Goal: Navigation & Orientation: Find specific page/section

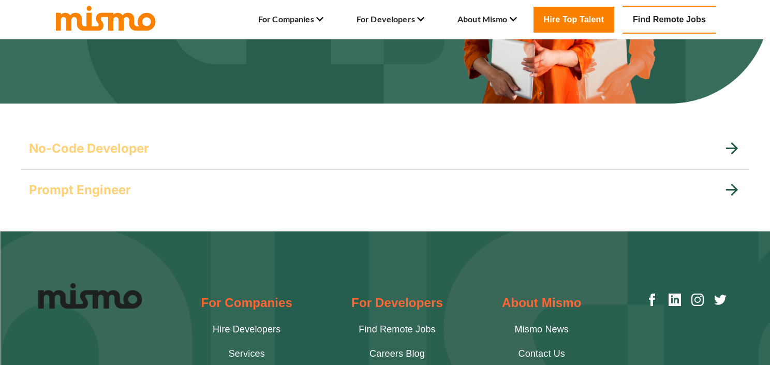
scroll to position [181, 0]
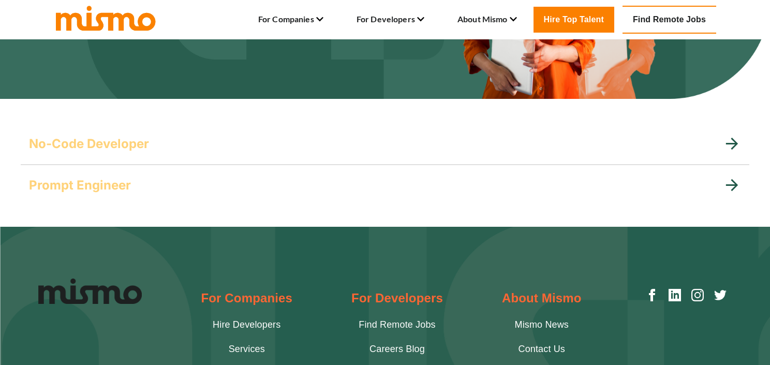
click at [284, 187] on div "Prompt Engineer" at bounding box center [376, 185] width 694 height 17
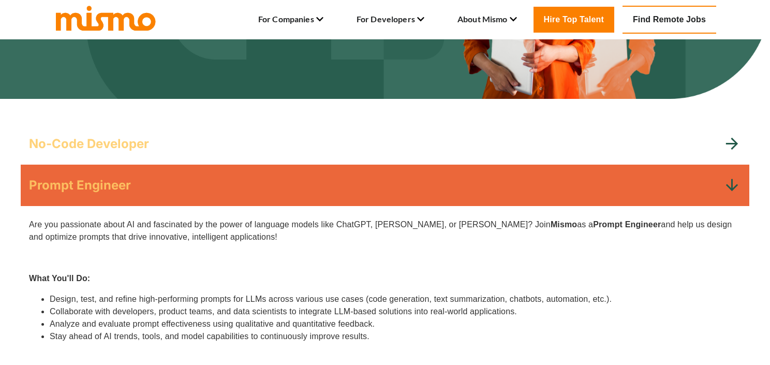
click at [266, 182] on div "Prompt Engineer" at bounding box center [376, 185] width 694 height 17
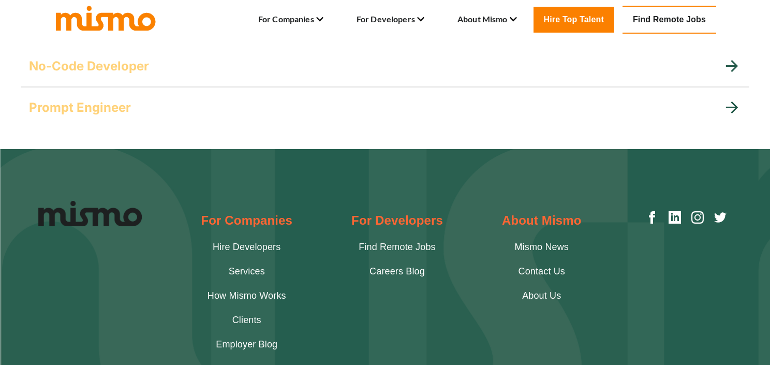
scroll to position [60, 0]
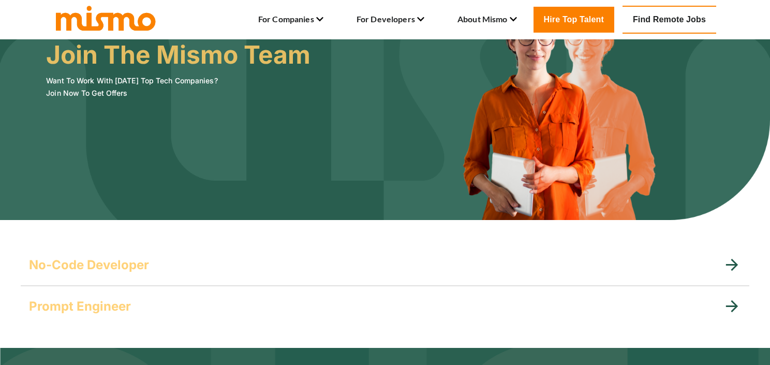
click at [224, 259] on div "No-Code Developer" at bounding box center [376, 265] width 694 height 17
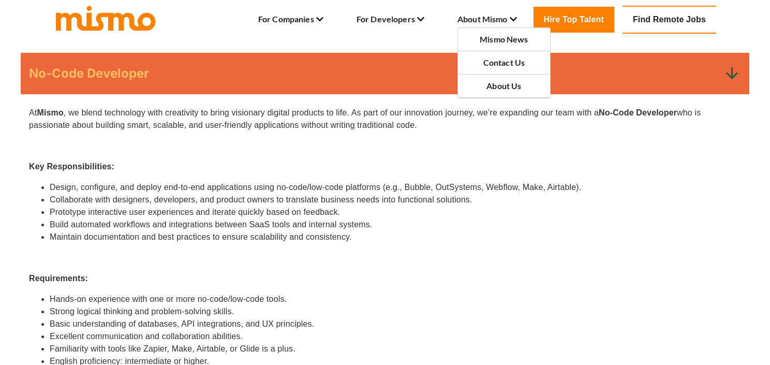
scroll to position [293, 0]
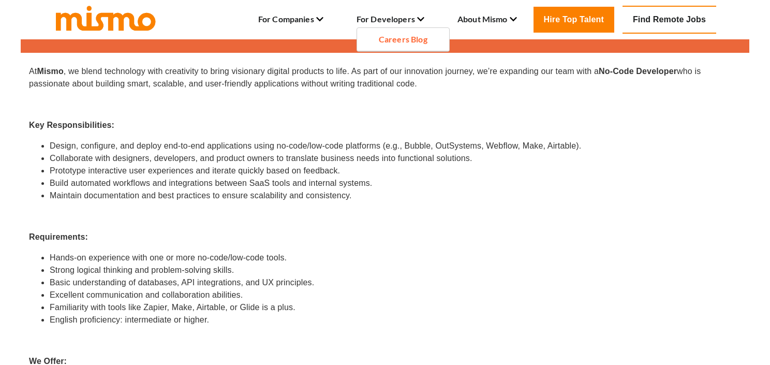
click at [417, 35] on link "Careers Blog" at bounding box center [403, 39] width 49 height 12
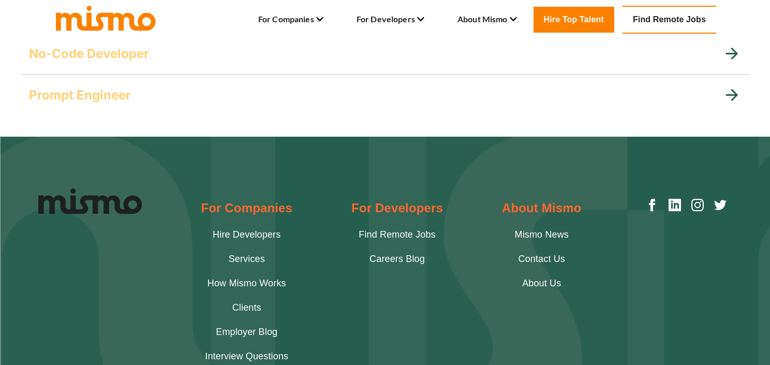
scroll to position [352, 0]
